Goal: Task Accomplishment & Management: Manage account settings

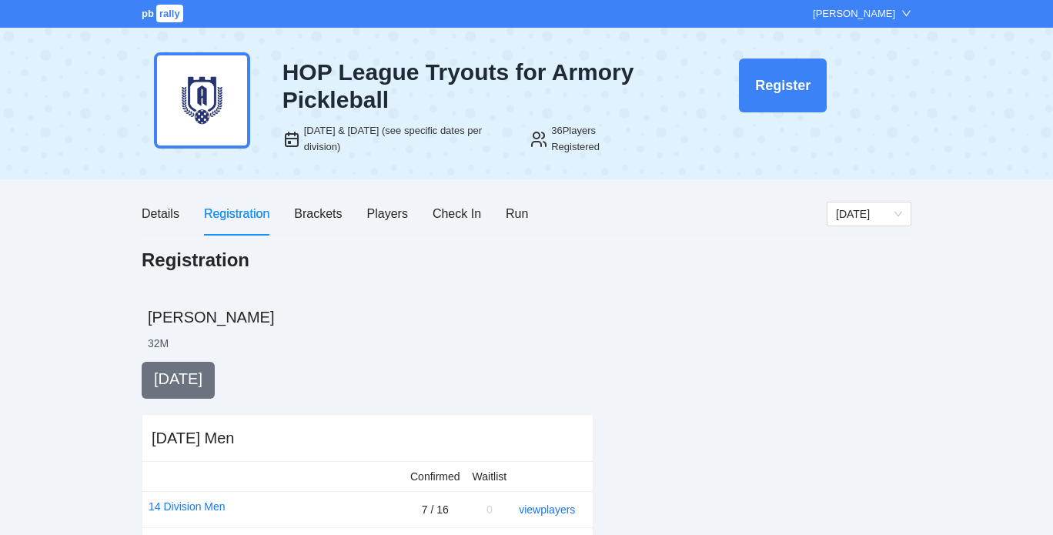
click at [442, 296] on div "Registration" at bounding box center [527, 277] width 770 height 59
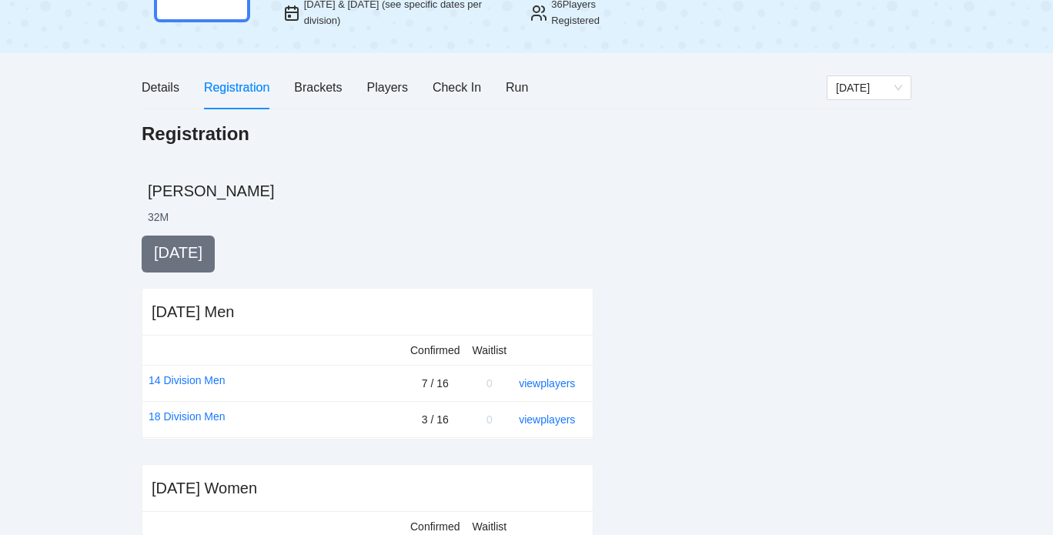
scroll to position [125, 0]
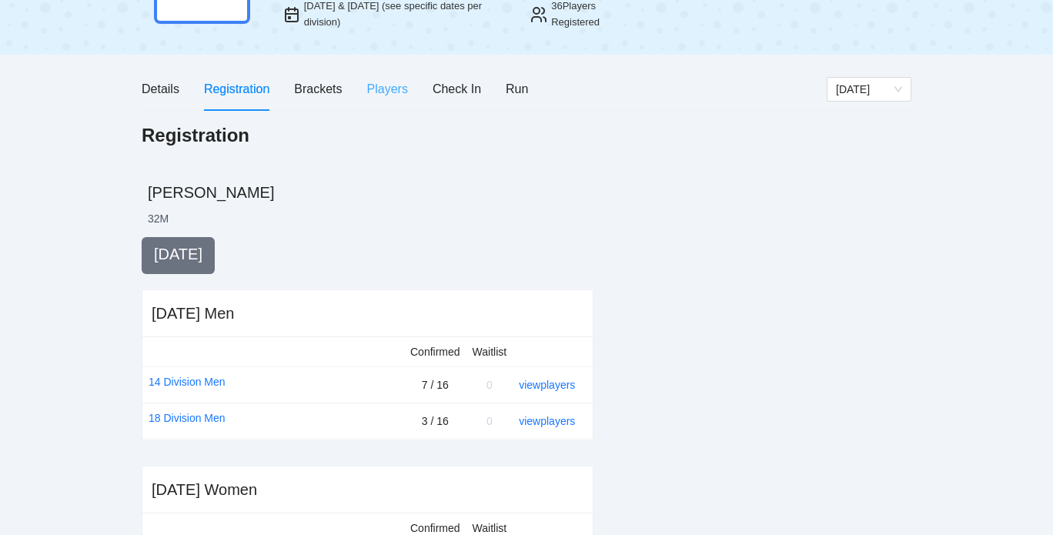
click at [394, 99] on div "Players" at bounding box center [387, 89] width 41 height 44
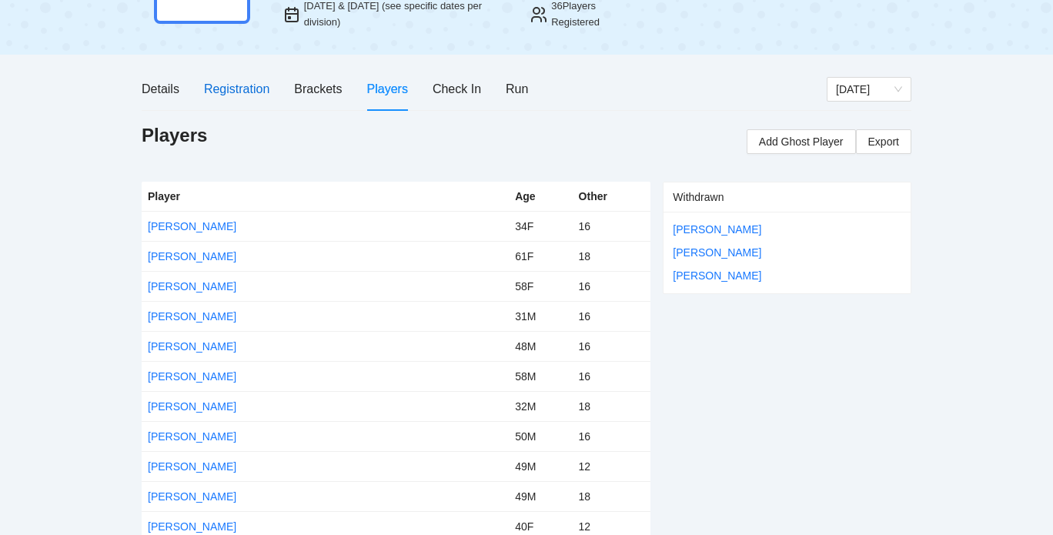
click at [247, 82] on div "Registration" at bounding box center [236, 88] width 65 height 19
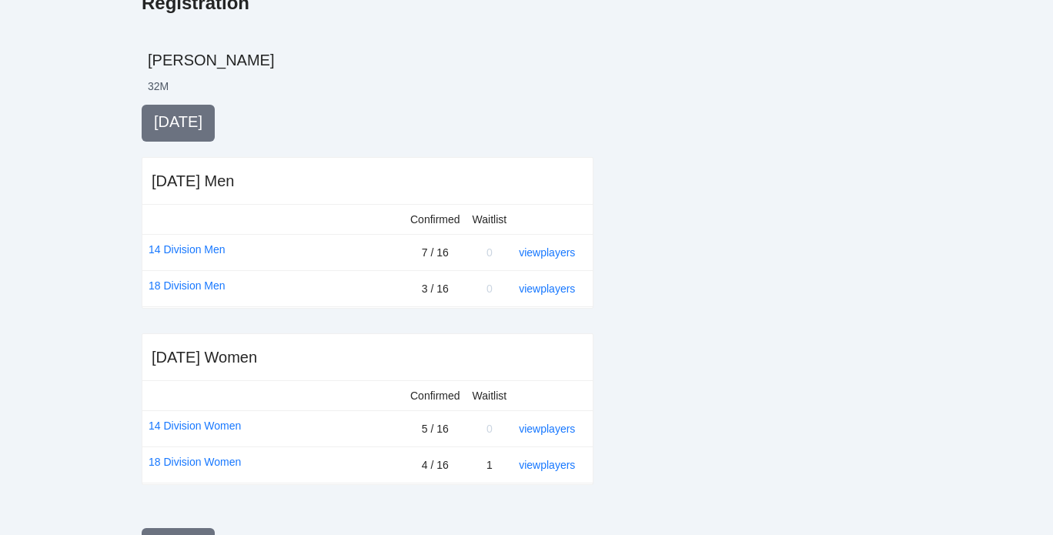
scroll to position [258, 0]
click at [197, 285] on link "18 Division Men" at bounding box center [187, 284] width 77 height 17
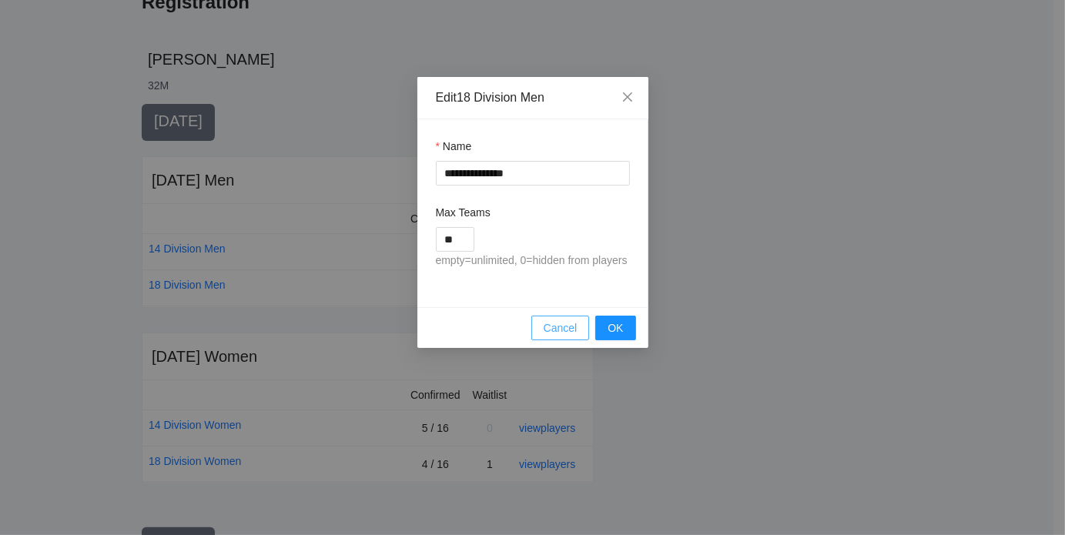
click at [548, 326] on span "Cancel" at bounding box center [561, 327] width 34 height 17
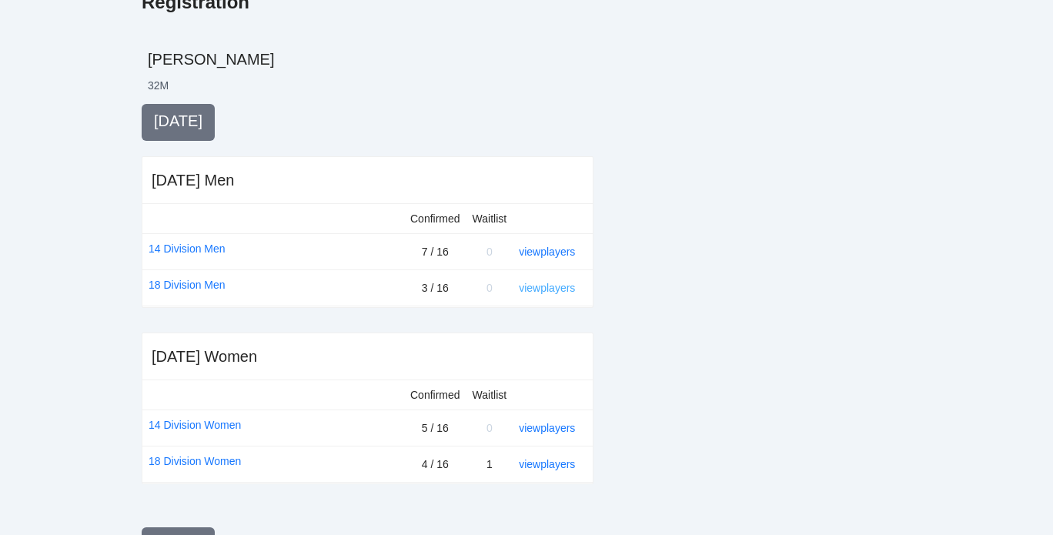
click at [546, 289] on link "view players" at bounding box center [547, 288] width 56 height 12
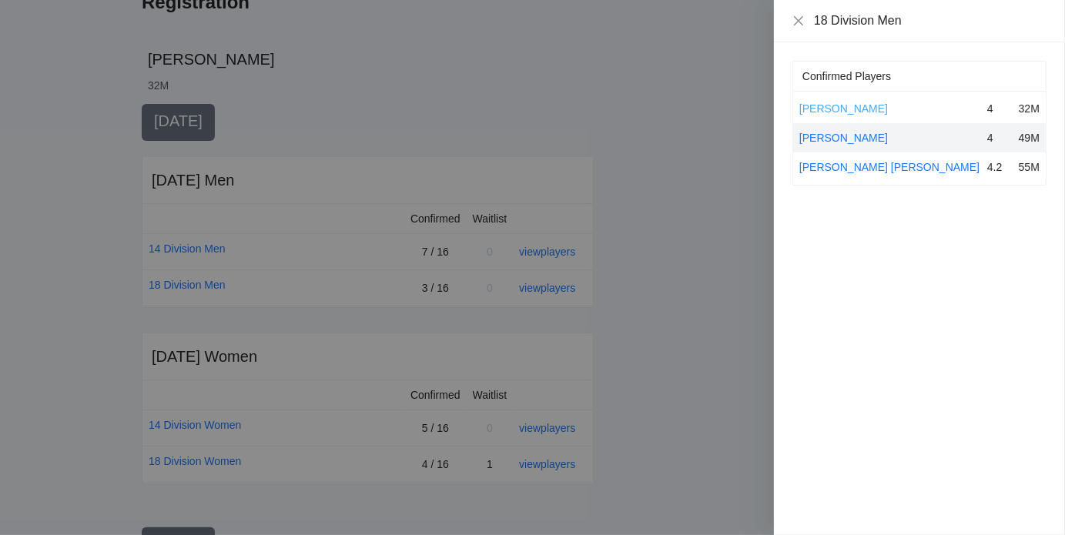
click at [859, 112] on link "[PERSON_NAME]" at bounding box center [843, 108] width 89 height 12
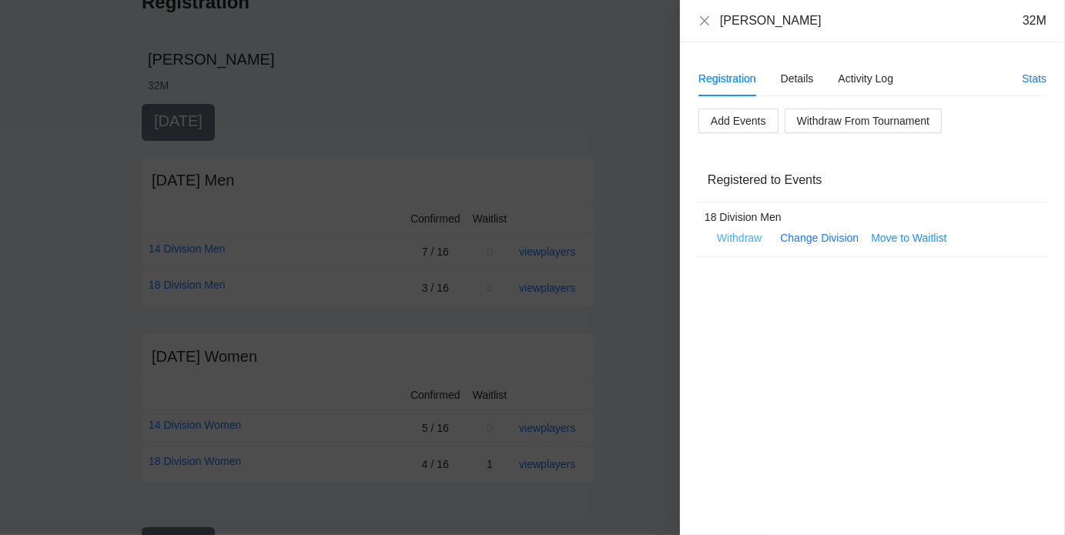
click at [736, 241] on span "Withdraw" at bounding box center [739, 237] width 45 height 17
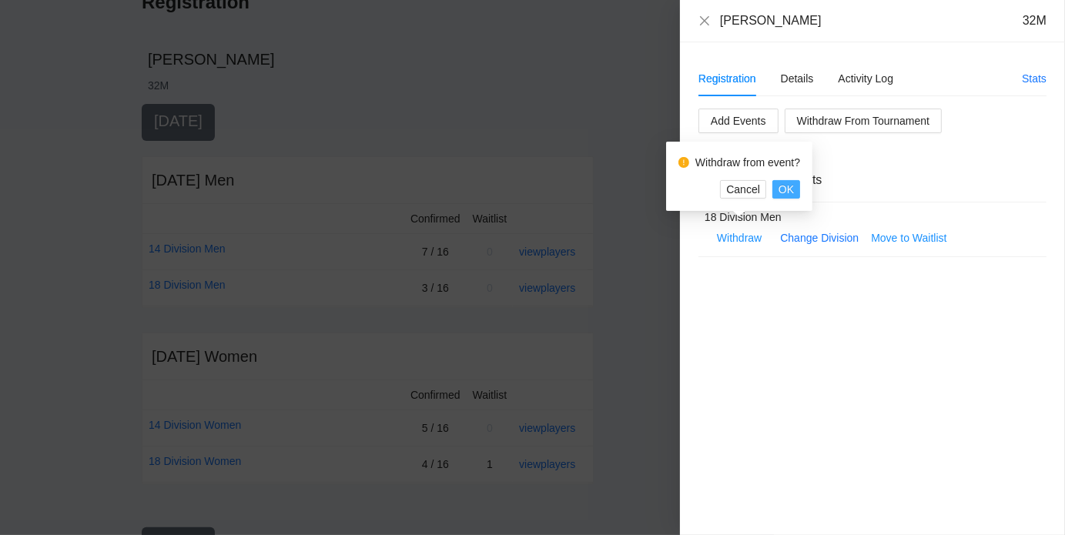
click at [787, 187] on span "OK" at bounding box center [785, 189] width 15 height 17
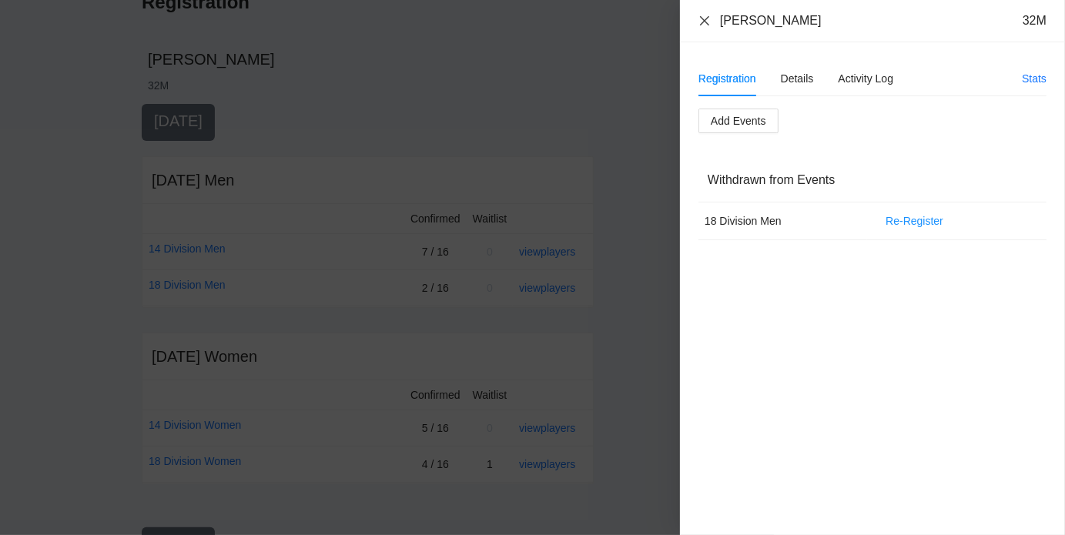
click at [707, 21] on icon "close" at bounding box center [704, 21] width 12 height 12
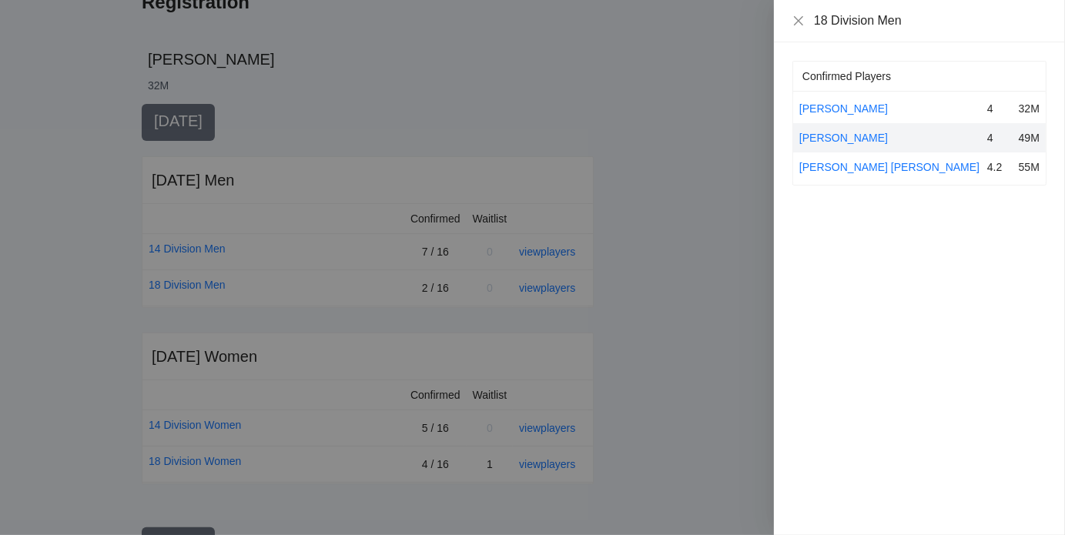
click at [467, 85] on div at bounding box center [532, 267] width 1065 height 535
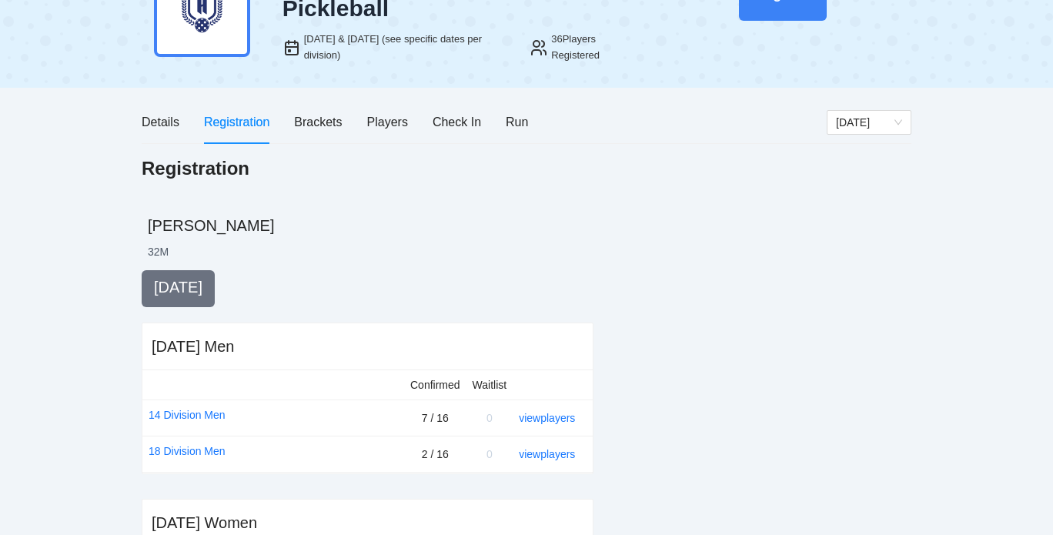
scroll to position [89, 0]
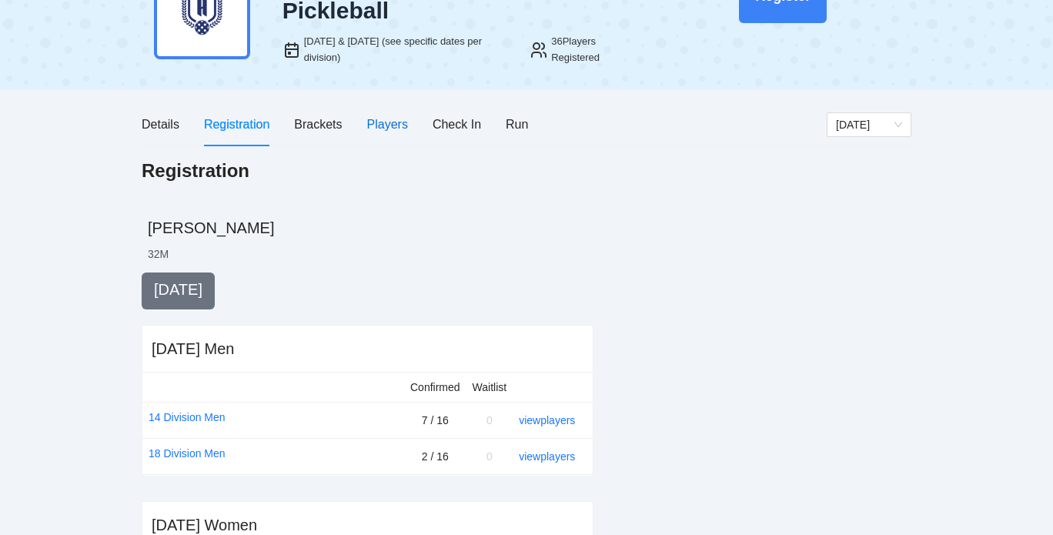
click at [400, 123] on div "Players" at bounding box center [387, 124] width 41 height 19
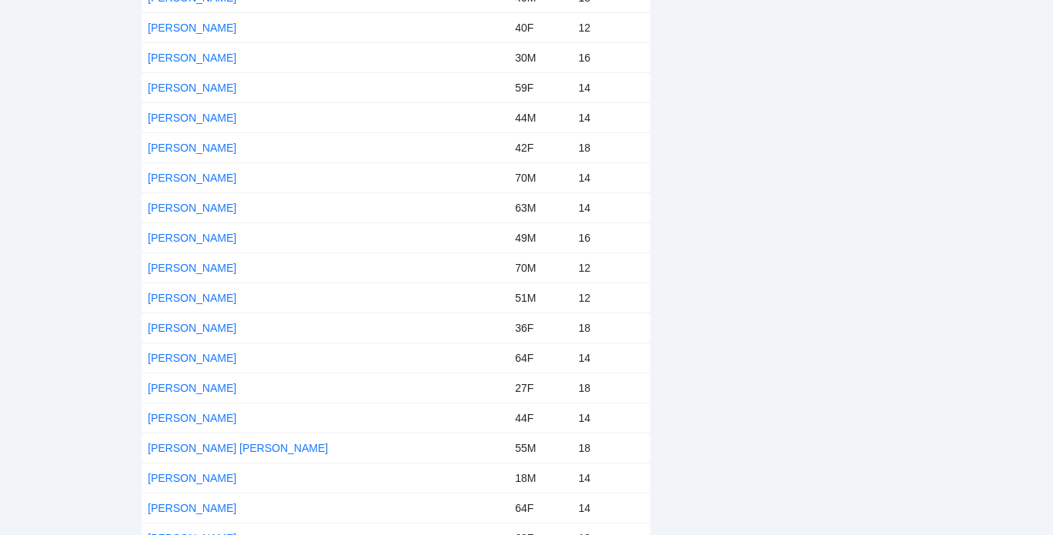
scroll to position [595, 0]
click at [172, 353] on link "[PERSON_NAME]" at bounding box center [192, 356] width 89 height 12
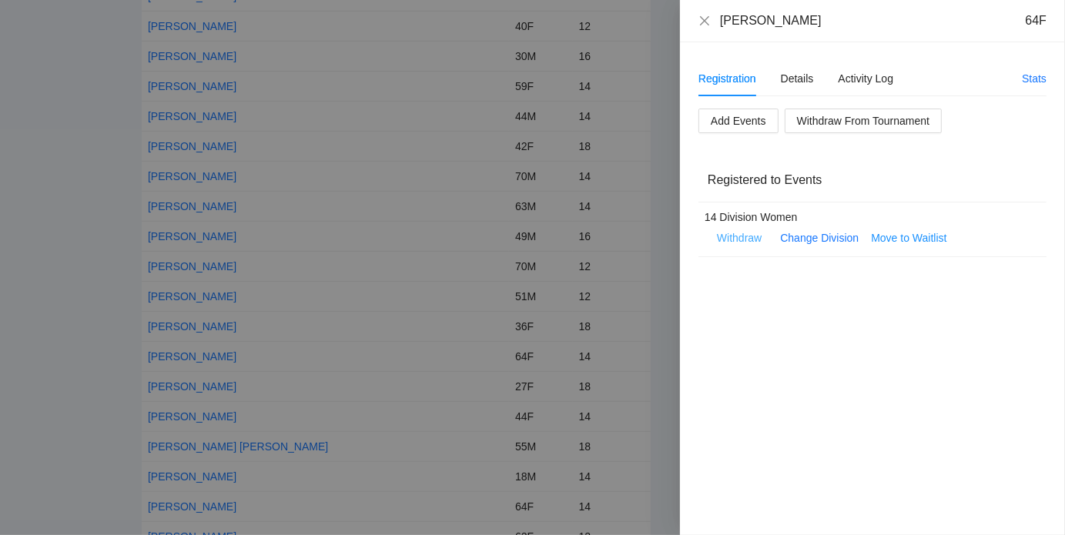
click at [731, 236] on span "Withdraw" at bounding box center [739, 237] width 45 height 17
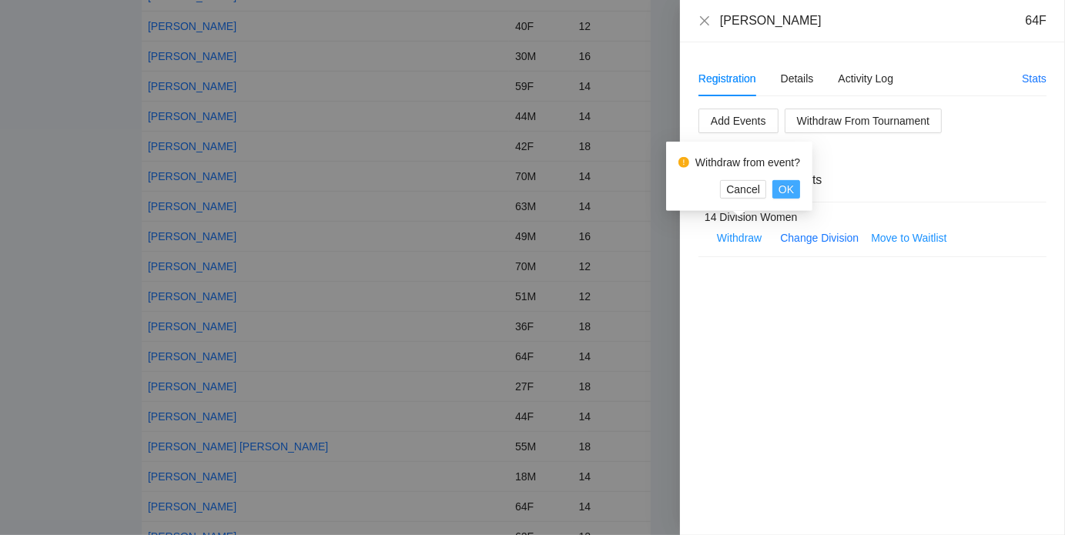
click at [789, 187] on span "OK" at bounding box center [785, 189] width 15 height 17
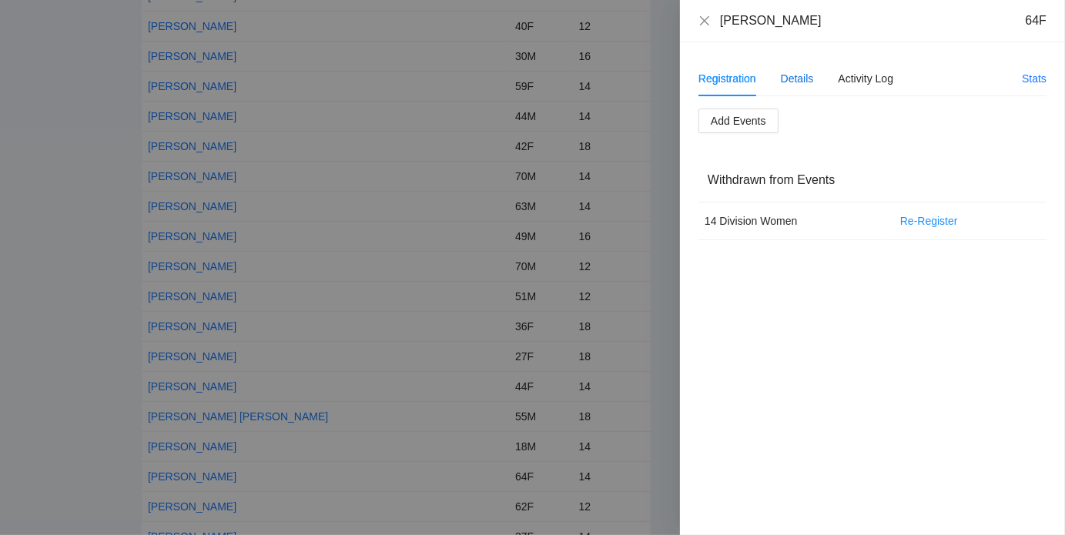
click at [791, 74] on div "Details" at bounding box center [797, 78] width 33 height 17
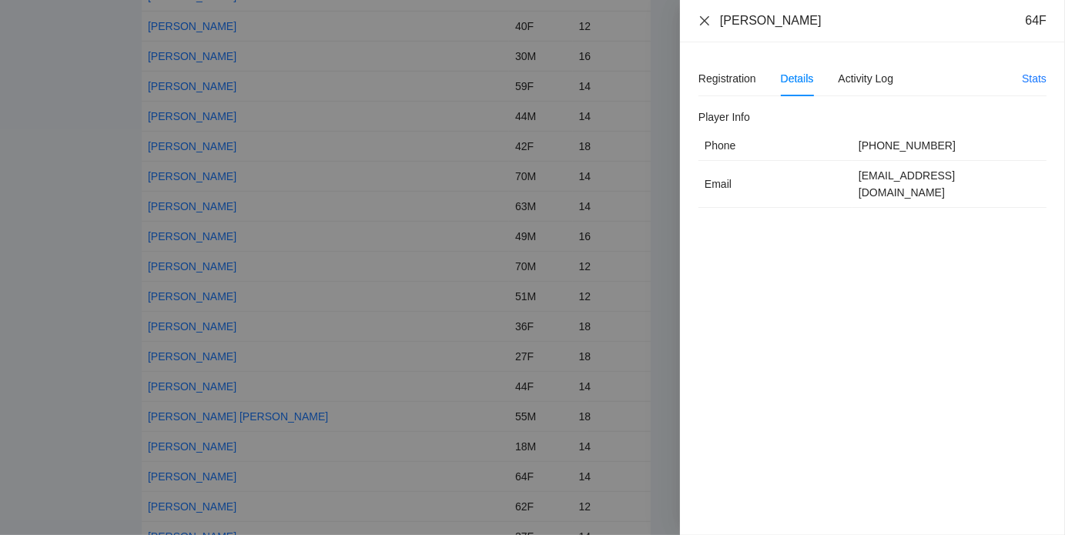
click at [704, 19] on icon "close" at bounding box center [704, 19] width 9 height 9
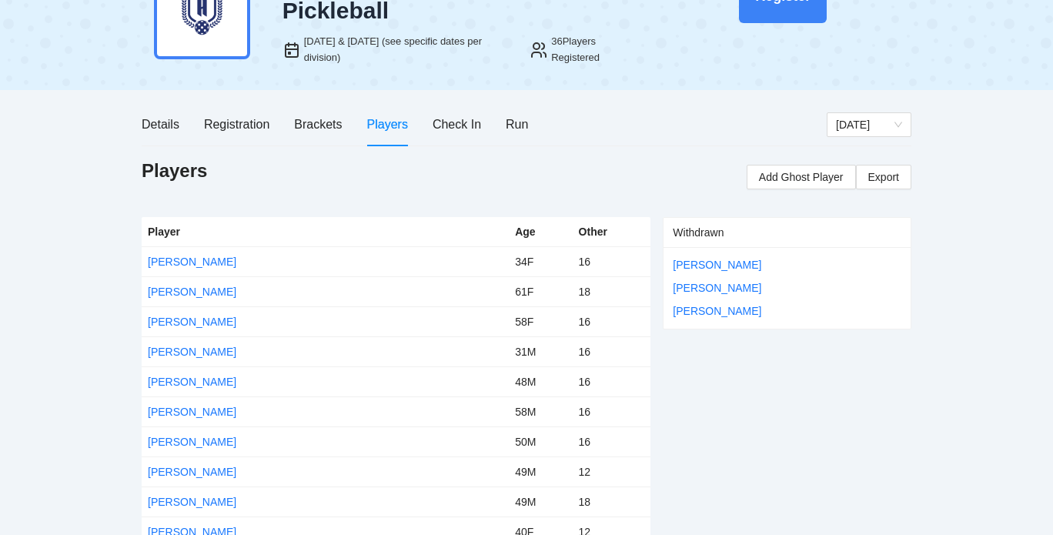
scroll to position [0, 0]
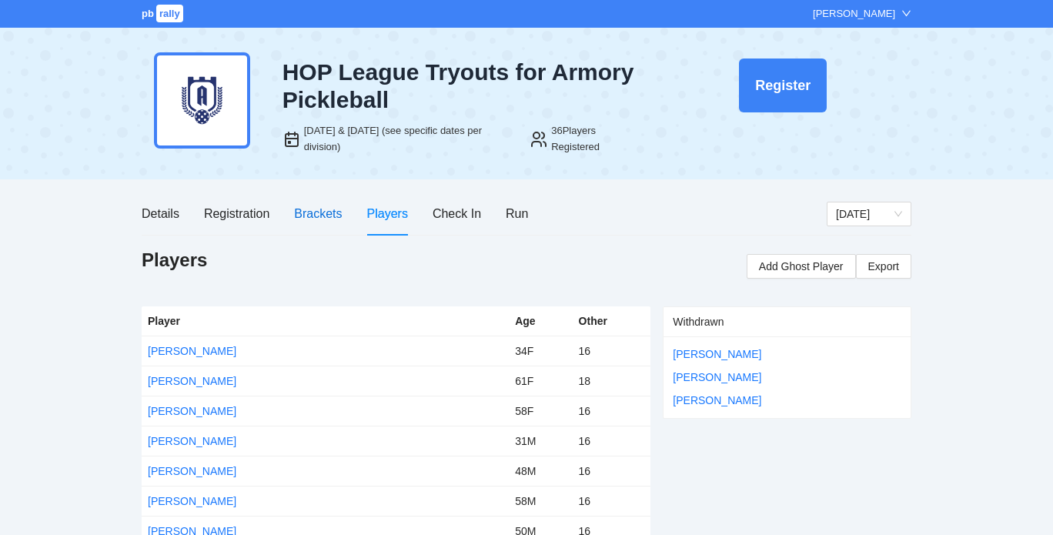
click at [308, 212] on div "Brackets" at bounding box center [318, 213] width 48 height 19
